Goal: Check status: Check status

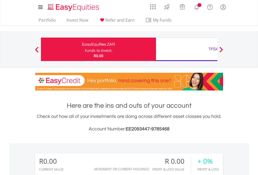
scroll to position [50, 82]
click at [85, 49] on div "Funds to invest:" at bounding box center [99, 50] width 28 height 5
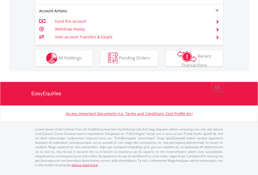
scroll to position [488, 0]
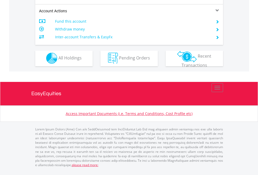
scroll to position [488, 0]
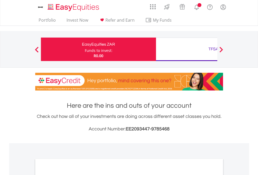
scroll to position [314, 0]
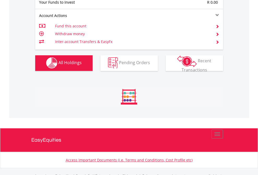
scroll to position [517, 0]
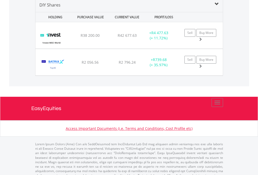
scroll to position [504, 0]
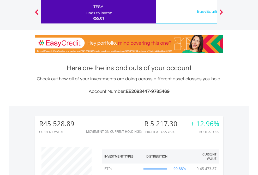
scroll to position [50, 82]
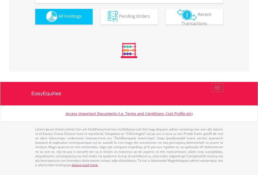
scroll to position [517, 0]
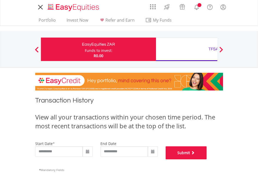
click at [207, 159] on button "Submit" at bounding box center [186, 152] width 41 height 13
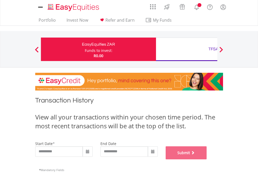
scroll to position [212, 0]
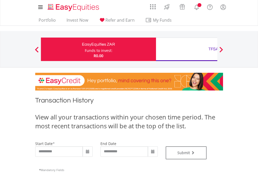
click at [187, 49] on div "TFSA" at bounding box center [213, 48] width 109 height 7
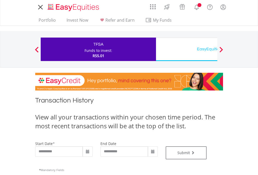
type input "**********"
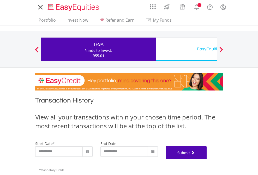
click at [207, 159] on button "Submit" at bounding box center [186, 152] width 41 height 13
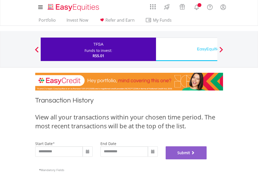
scroll to position [212, 0]
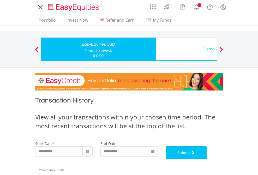
click at [207, 159] on button "Submit" at bounding box center [186, 152] width 41 height 13
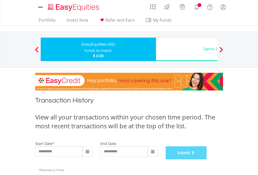
scroll to position [212, 0]
